Goal: Information Seeking & Learning: Find specific fact

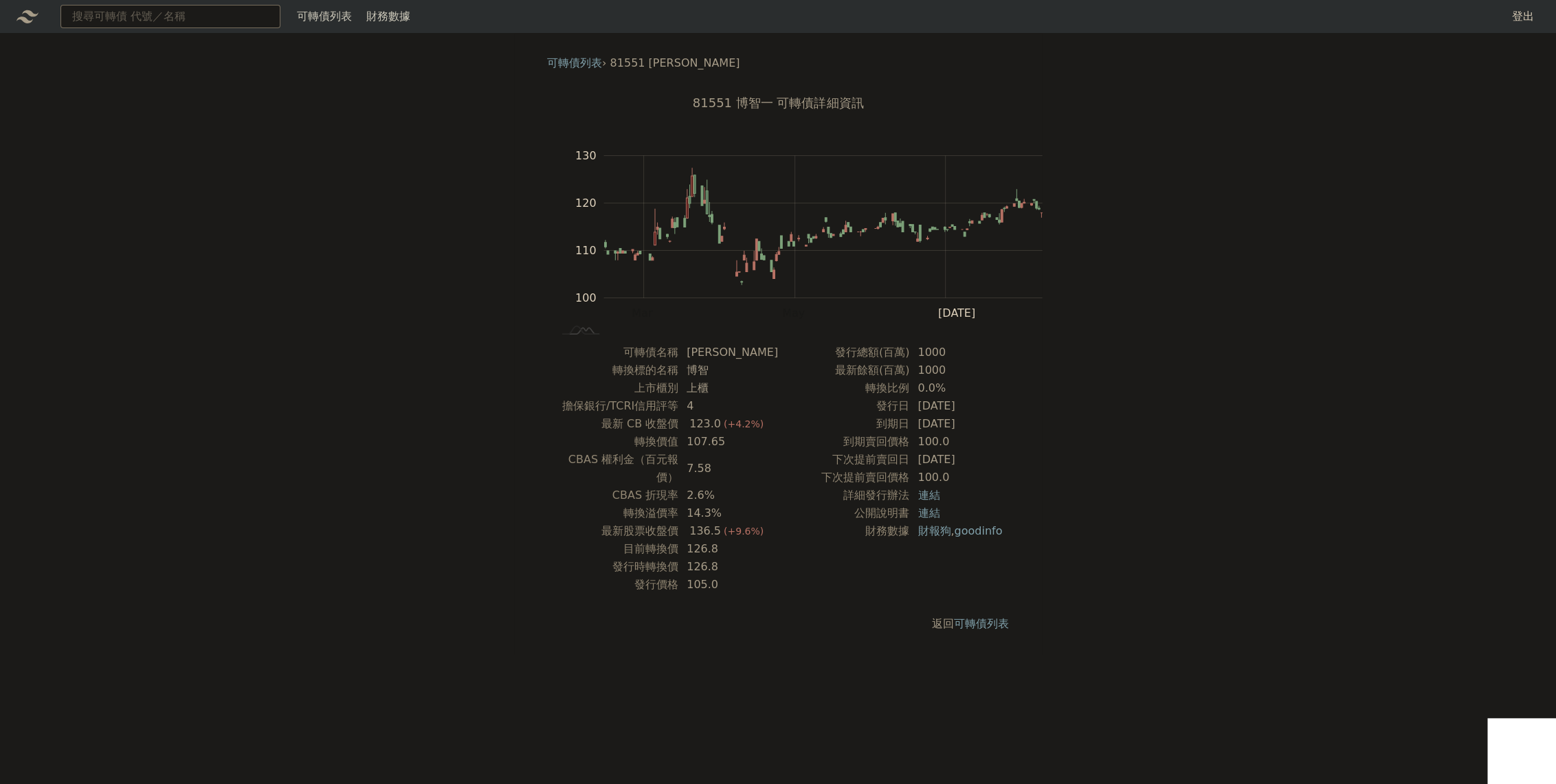
click at [263, 24] on input at bounding box center [170, 16] width 220 height 23
type input "[DEMOGRAPHIC_DATA]德"
click at [208, 46] on div "22471 汎德永業一 107.0 -0.60%" at bounding box center [170, 42] width 219 height 27
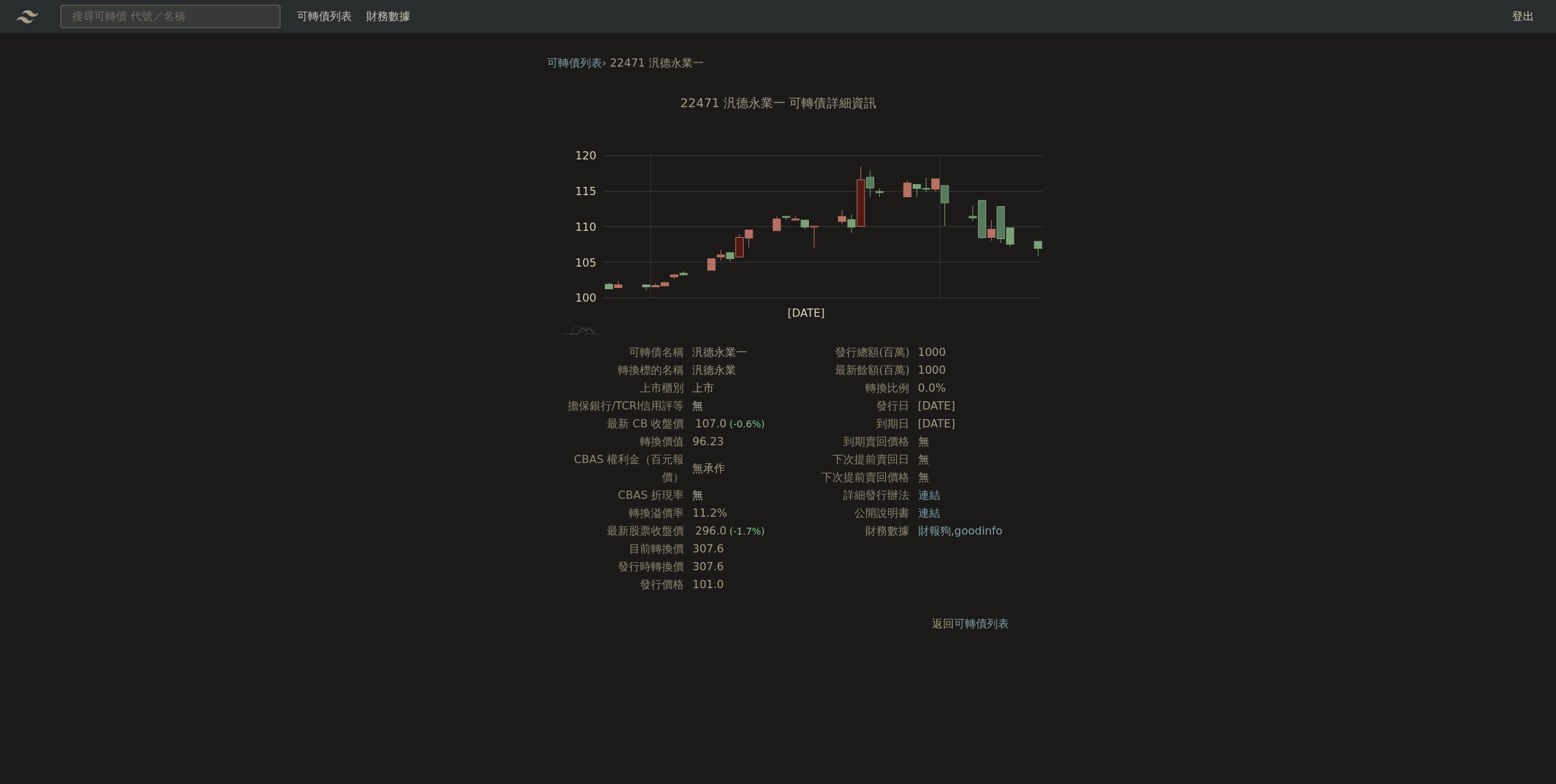
click at [629, 69] on li "22471 汎德永業一" at bounding box center [658, 63] width 94 height 16
click at [679, 67] on li "22471 汎德永業一" at bounding box center [658, 63] width 94 height 16
click at [745, 361] on td "汎德永業一" at bounding box center [731, 353] width 94 height 18
click at [696, 361] on td "汎德永業一" at bounding box center [731, 353] width 94 height 18
click at [686, 361] on td "汎德永業一" at bounding box center [731, 353] width 94 height 18
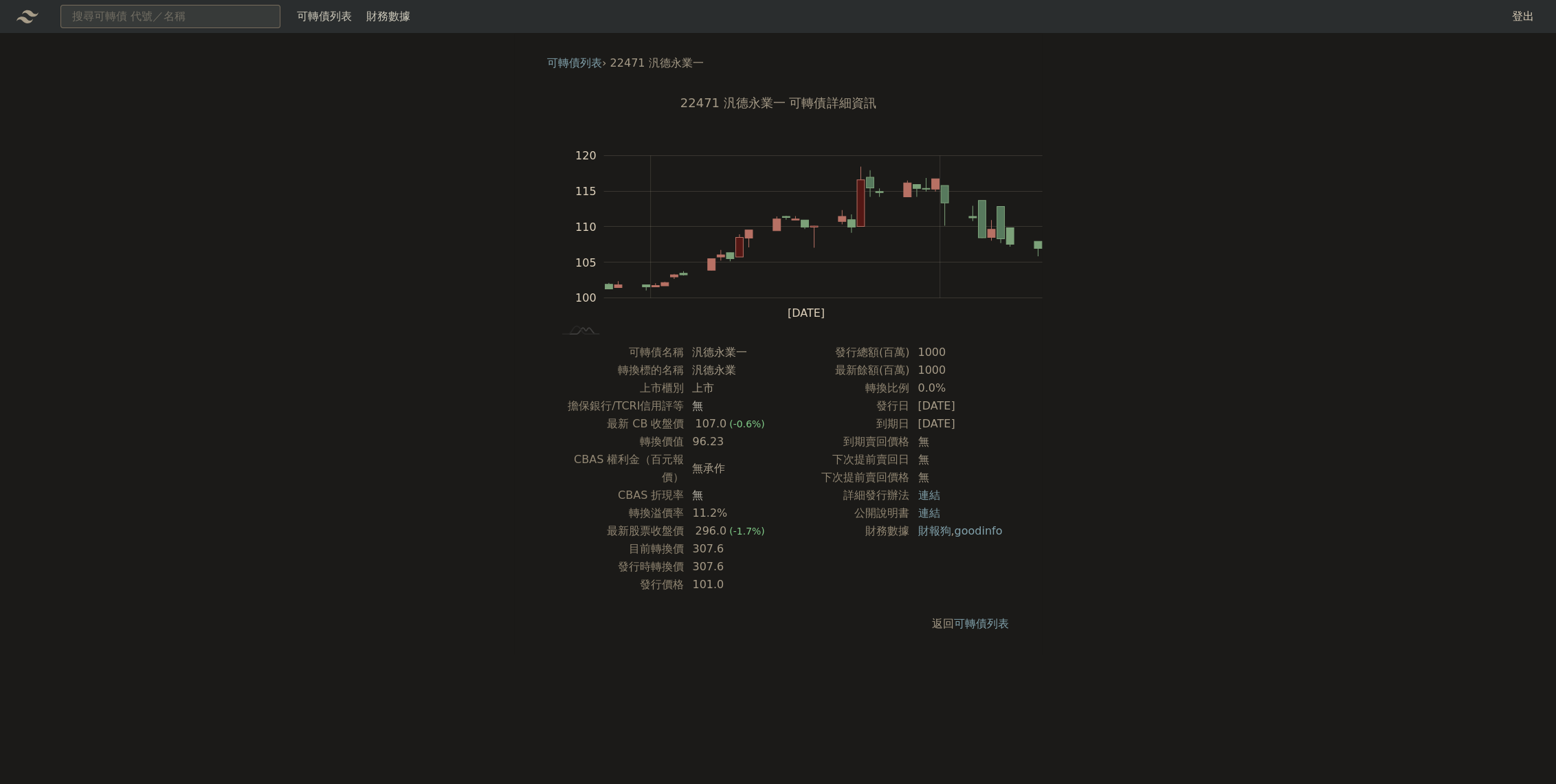
click at [686, 361] on td "汎德永業一" at bounding box center [731, 353] width 94 height 18
drag, startPoint x: 727, startPoint y: 370, endPoint x: 738, endPoint y: 370, distance: 11.0
click at [738, 361] on td "汎德永業一" at bounding box center [731, 353] width 94 height 18
click at [739, 361] on td "汎德永業一" at bounding box center [731, 353] width 94 height 18
click at [685, 361] on td "汎德永業一" at bounding box center [731, 353] width 94 height 18
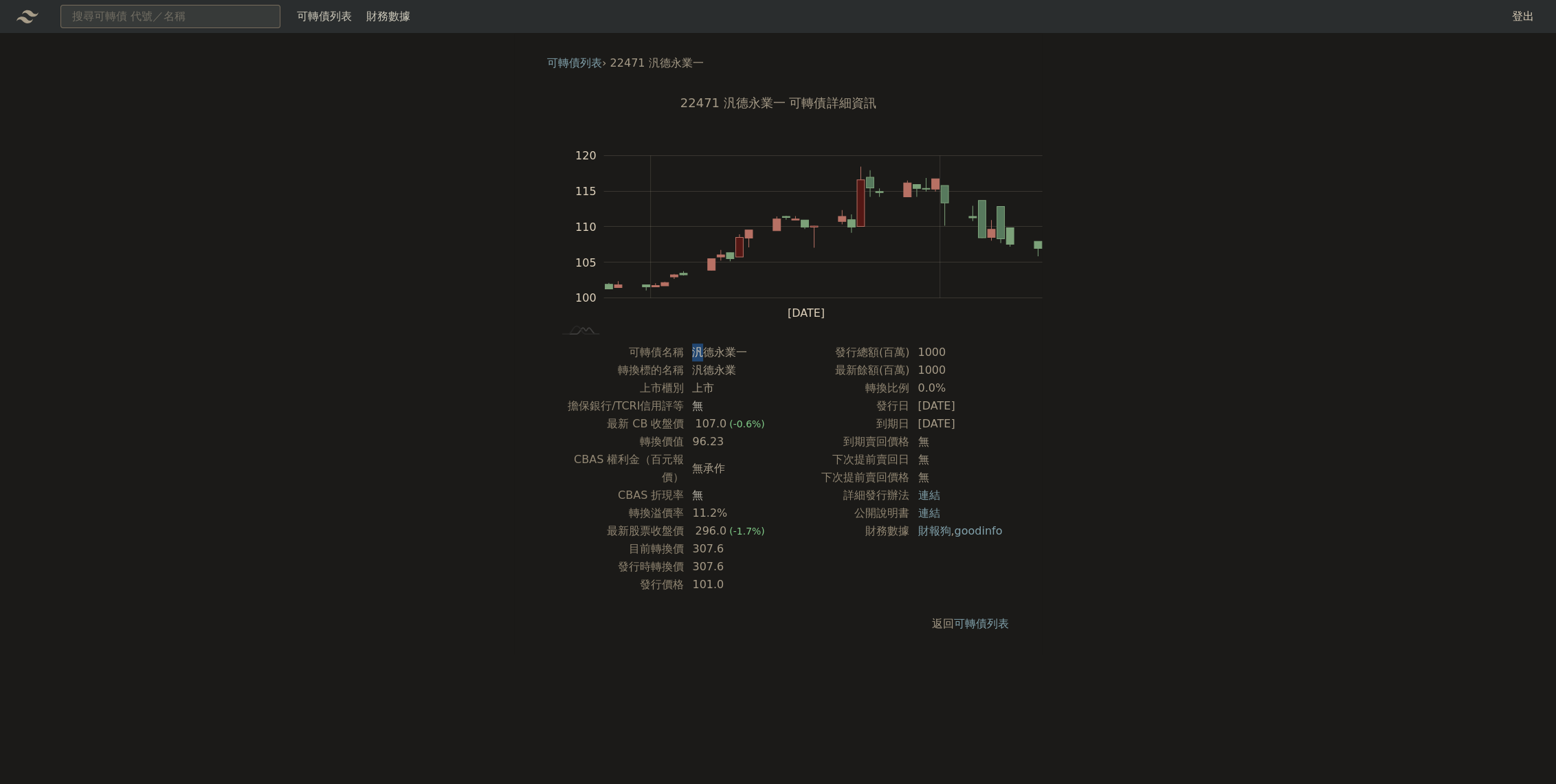
click at [685, 361] on td "汎德永業一" at bounding box center [731, 353] width 94 height 18
copy tbody "汎德永業一"
